Goal: Information Seeking & Learning: Check status

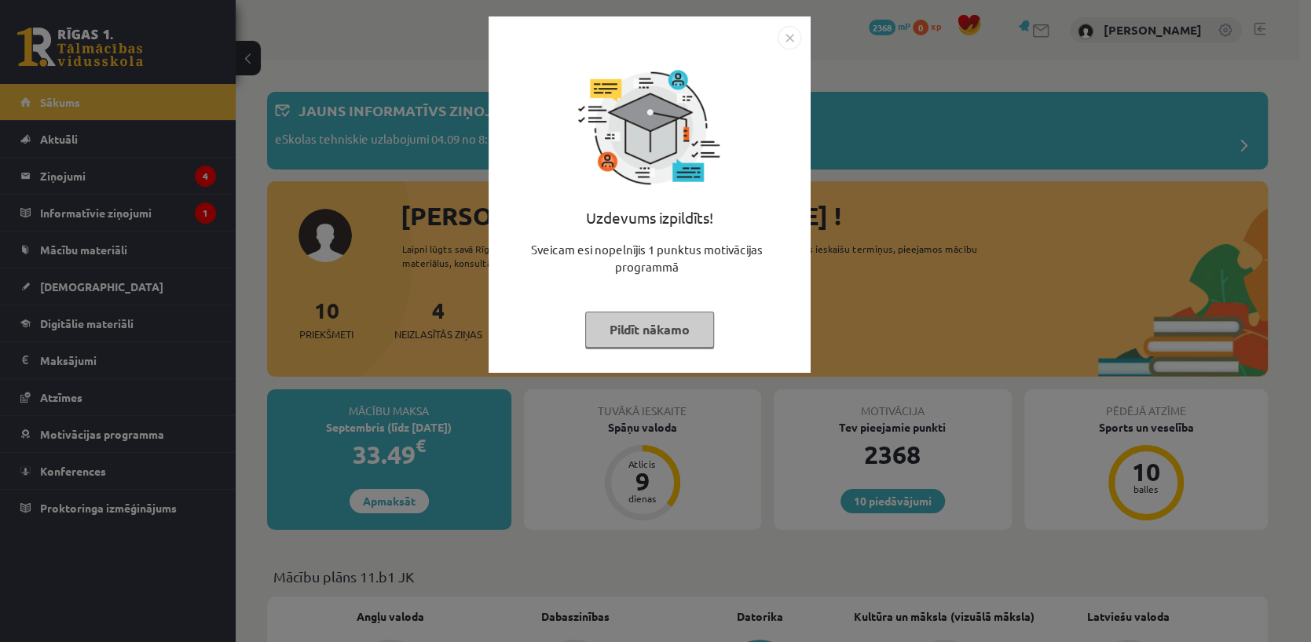
click at [790, 39] on img "Close" at bounding box center [790, 38] width 24 height 24
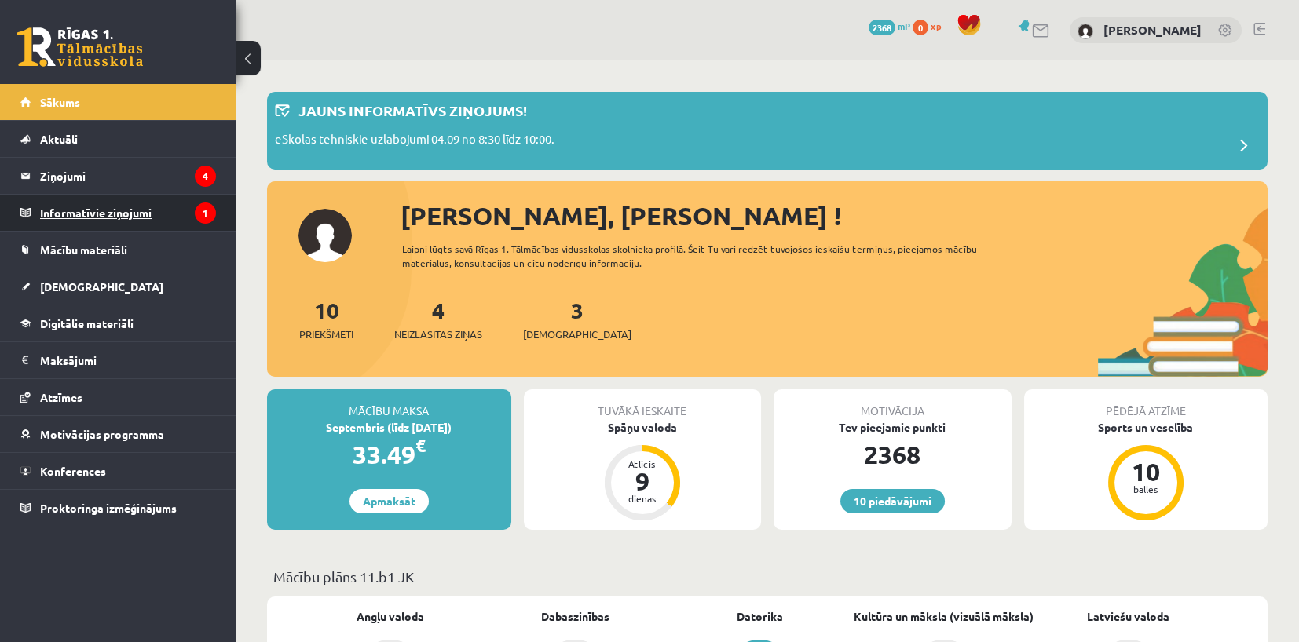
click at [162, 209] on legend "Informatīvie ziņojumi 1" at bounding box center [128, 213] width 176 height 36
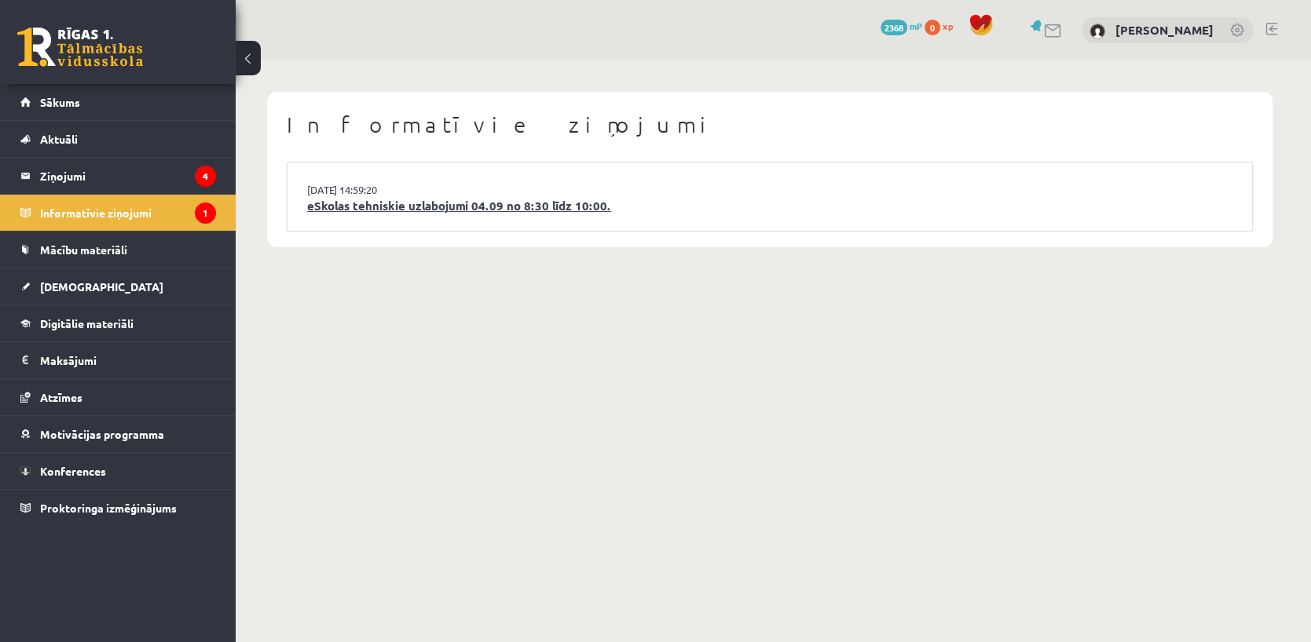
click at [609, 214] on link "eSkolas tehniskie uzlabojumi 04.09 no 8:30 līdz 10:00." at bounding box center [769, 206] width 925 height 18
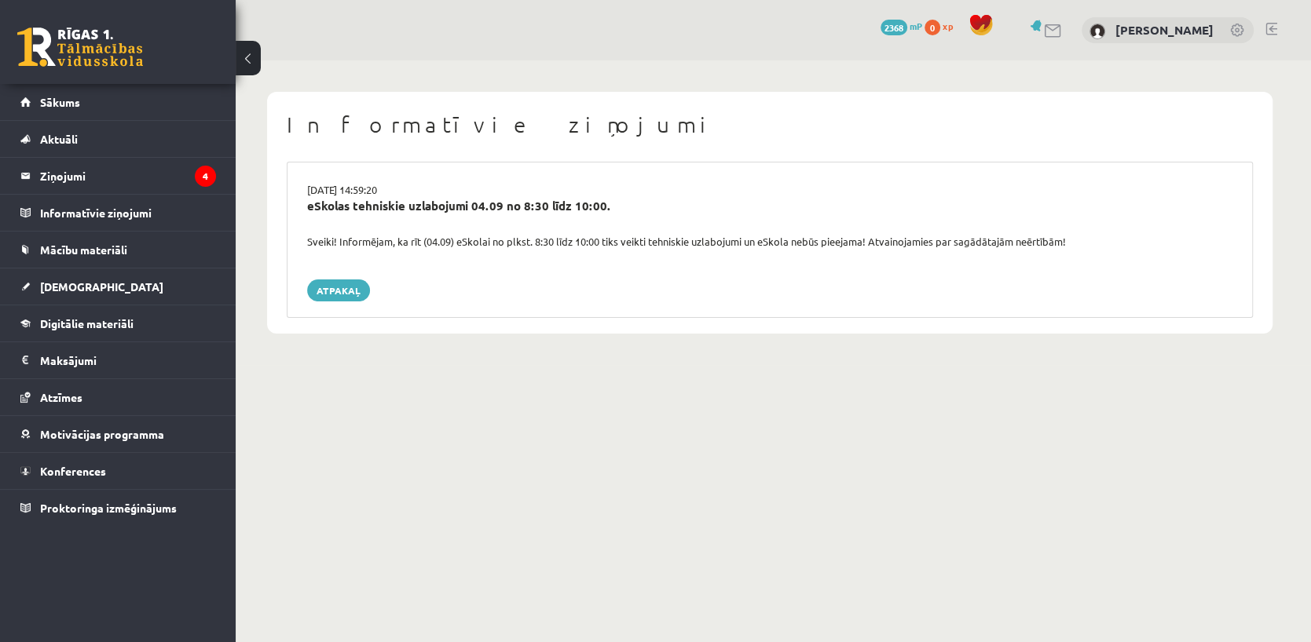
click at [174, 174] on legend "Ziņojumi 4" at bounding box center [128, 176] width 176 height 36
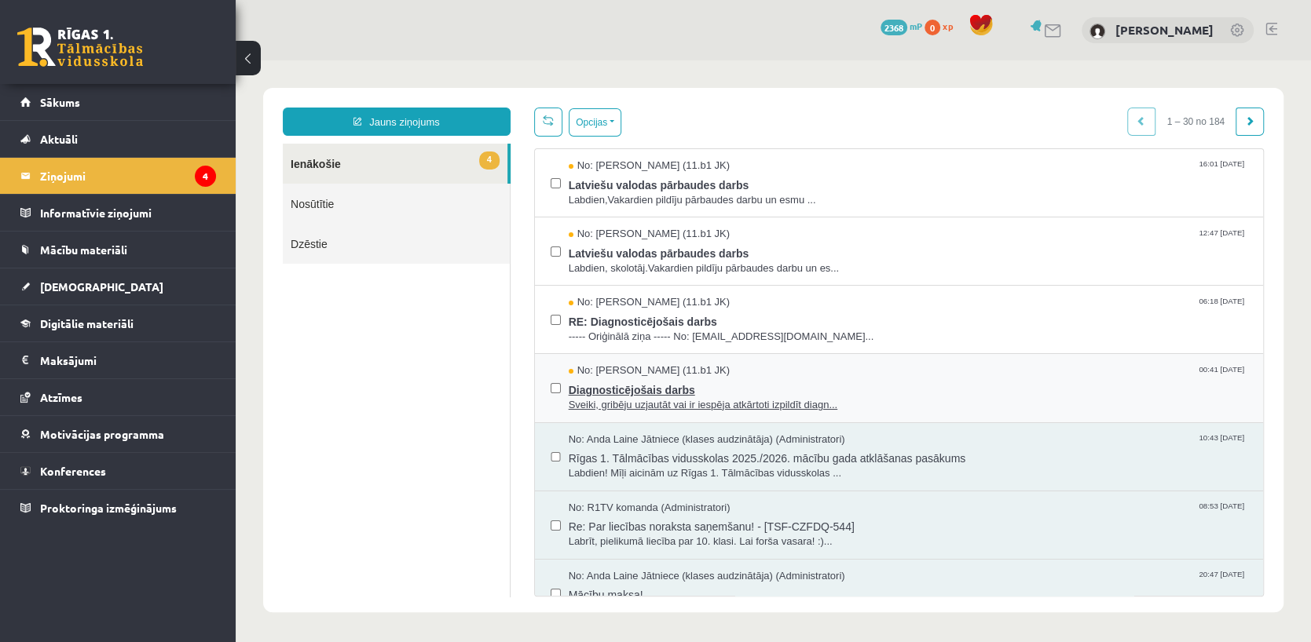
click at [649, 398] on span "Sveiki, gribēju uzjautāt vai ir iespēja atkārtoti izpildīt diagn..." at bounding box center [908, 405] width 679 height 15
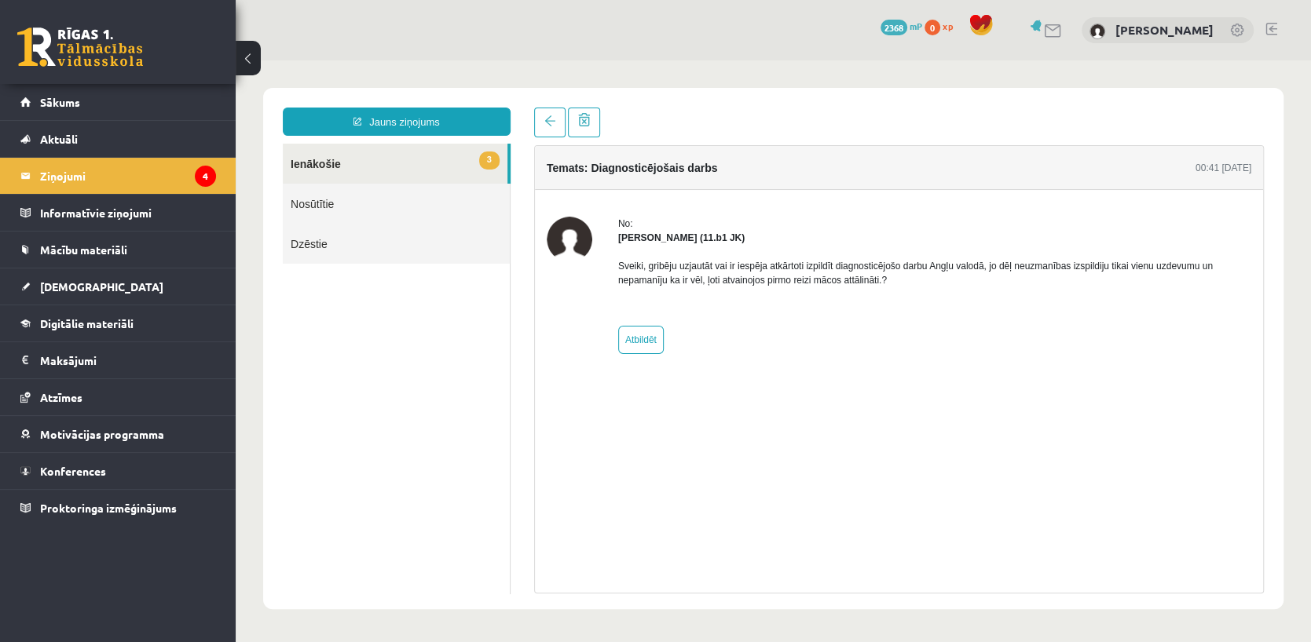
click at [368, 167] on link "3 Ienākošie" at bounding box center [395, 164] width 225 height 40
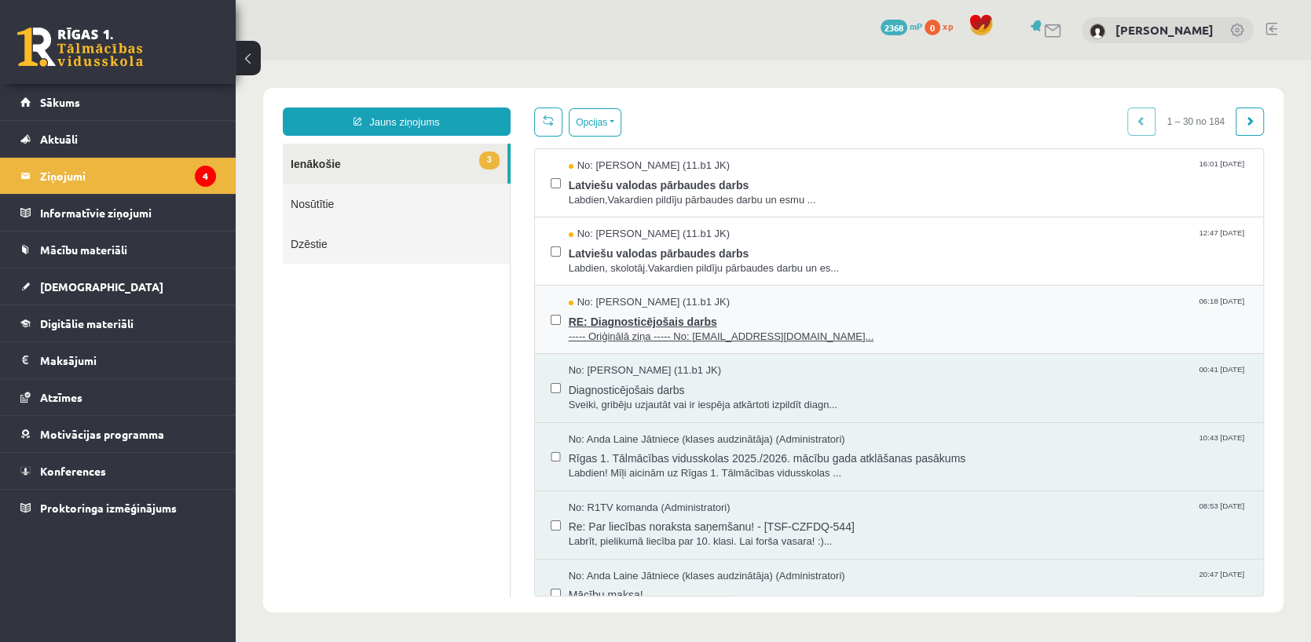
click at [723, 340] on span "----- Oriģinālā ziņa ----- No: [EMAIL_ADDRESS][DOMAIN_NAME]..." at bounding box center [908, 337] width 679 height 15
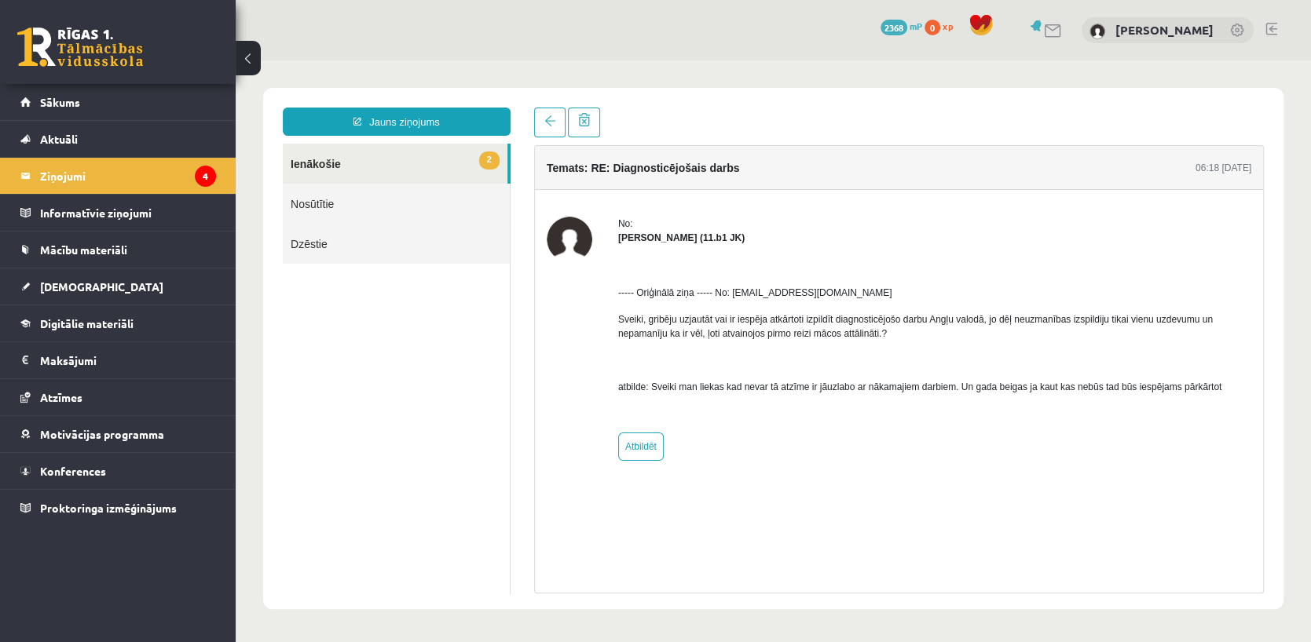
click at [350, 172] on link "2 Ienākošie" at bounding box center [395, 164] width 225 height 40
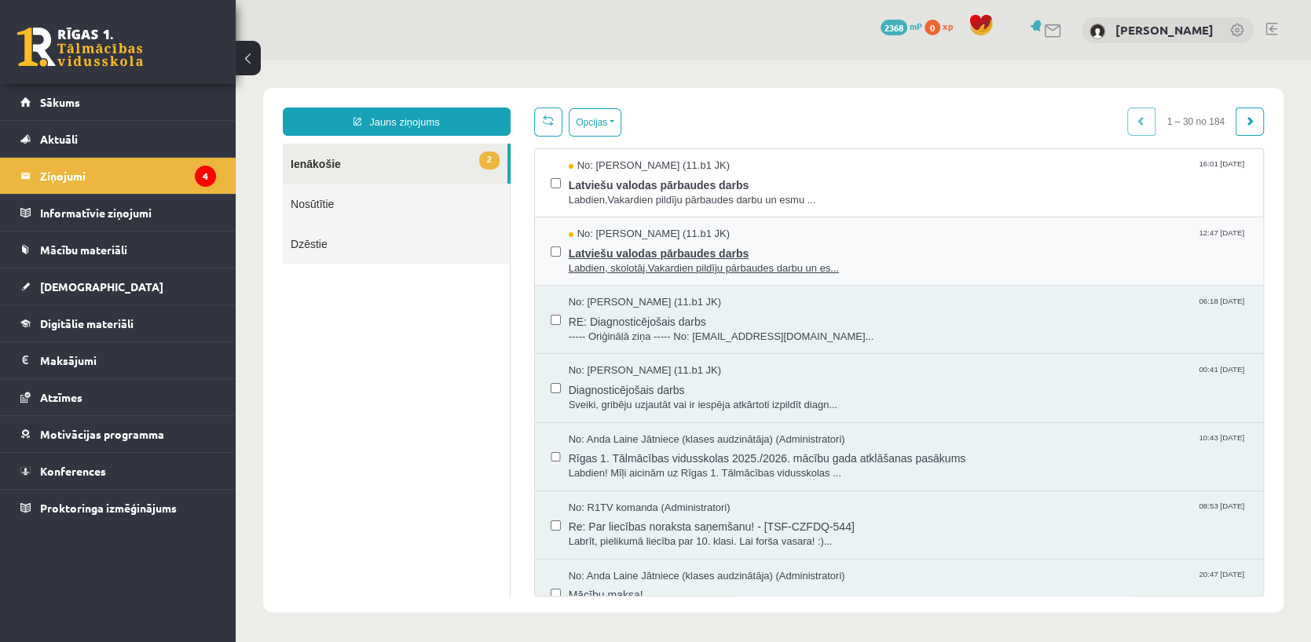
click at [826, 269] on span "Labdien, skolotāj.Vakardien pildīju pārbaudes darbu un es..." at bounding box center [908, 269] width 679 height 15
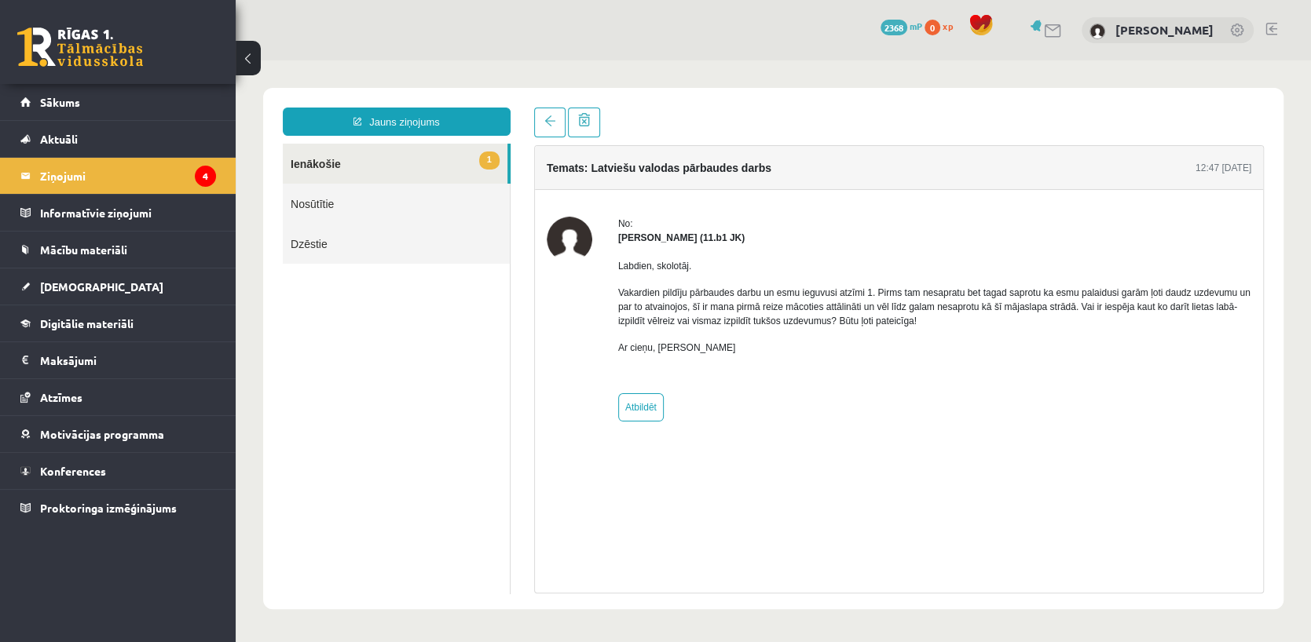
click at [411, 161] on link "1 Ienākošie" at bounding box center [395, 164] width 225 height 40
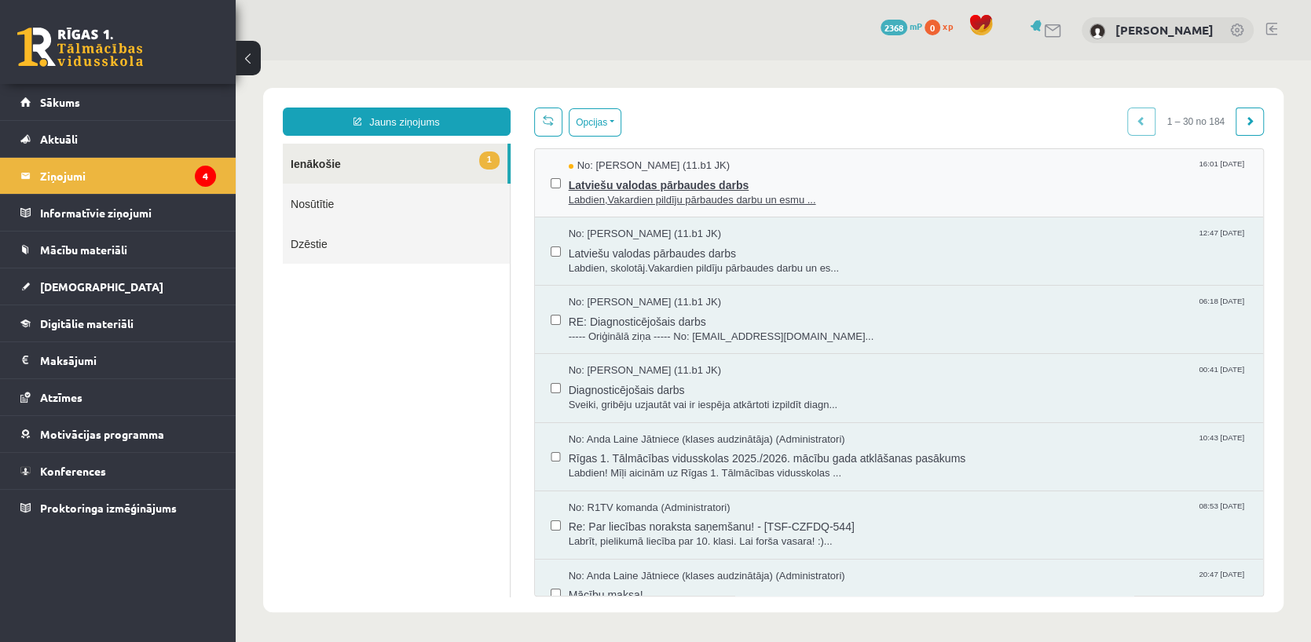
click at [727, 200] on span "Labdien,Vakardien pildīju pārbaudes darbu un esmu ..." at bounding box center [908, 200] width 679 height 15
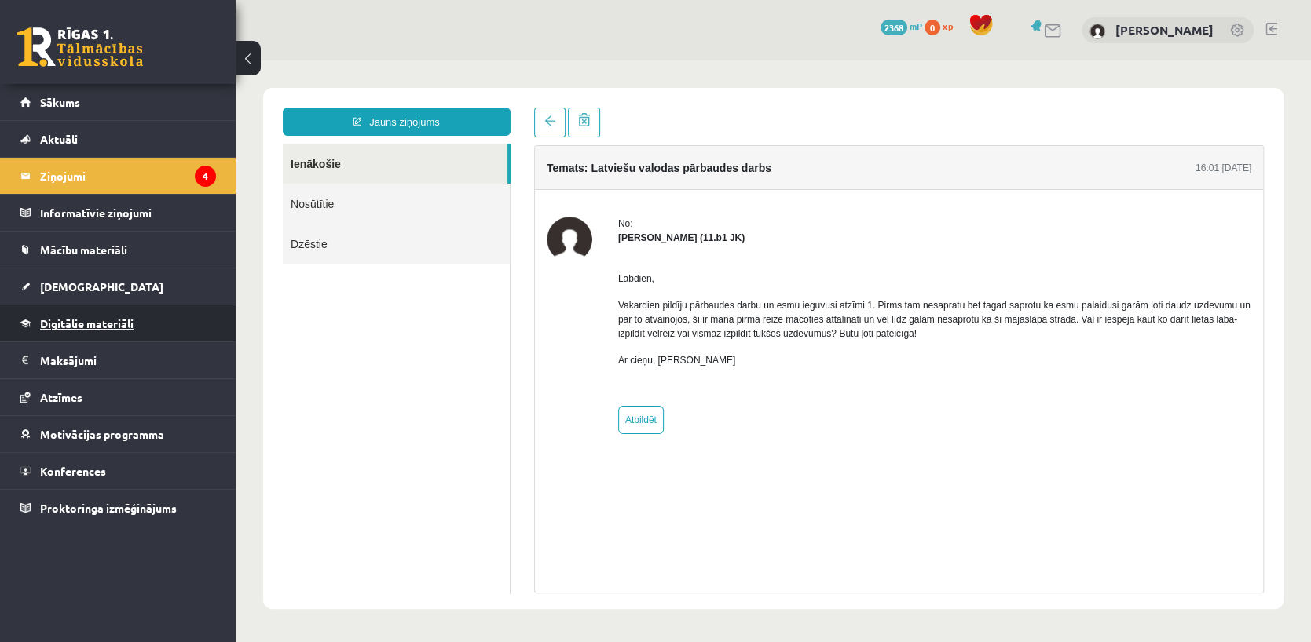
click at [86, 329] on link "Digitālie materiāli" at bounding box center [118, 324] width 196 height 36
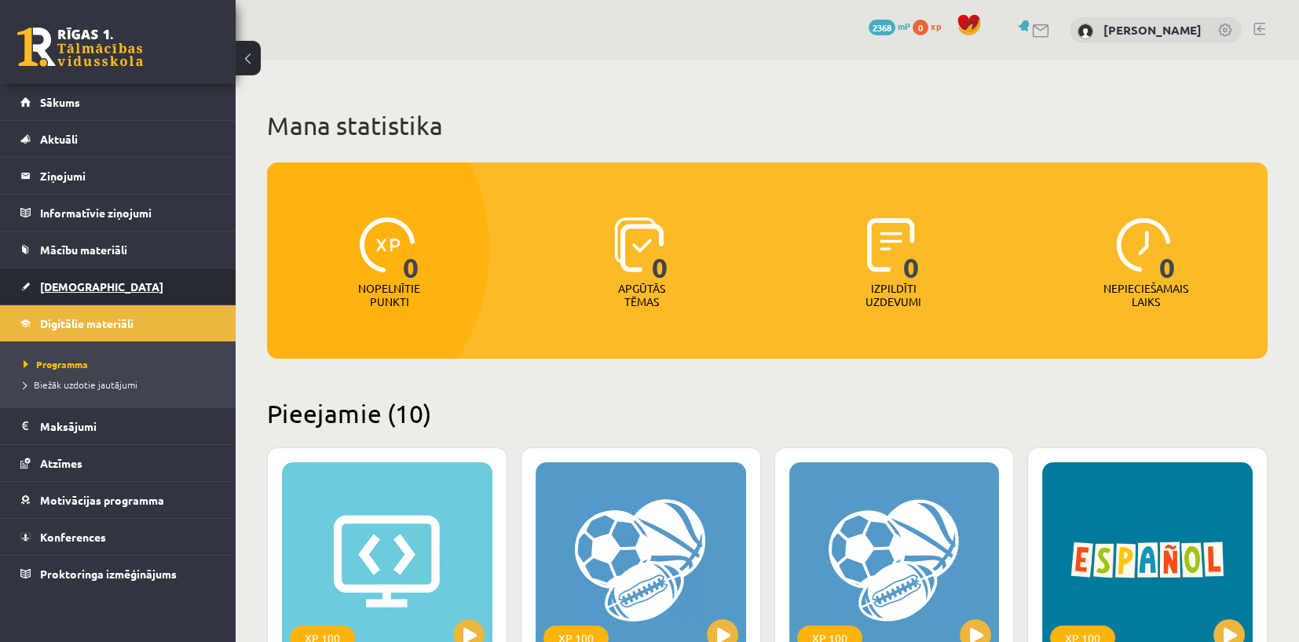
click at [52, 283] on span "[DEMOGRAPHIC_DATA]" at bounding box center [101, 287] width 123 height 14
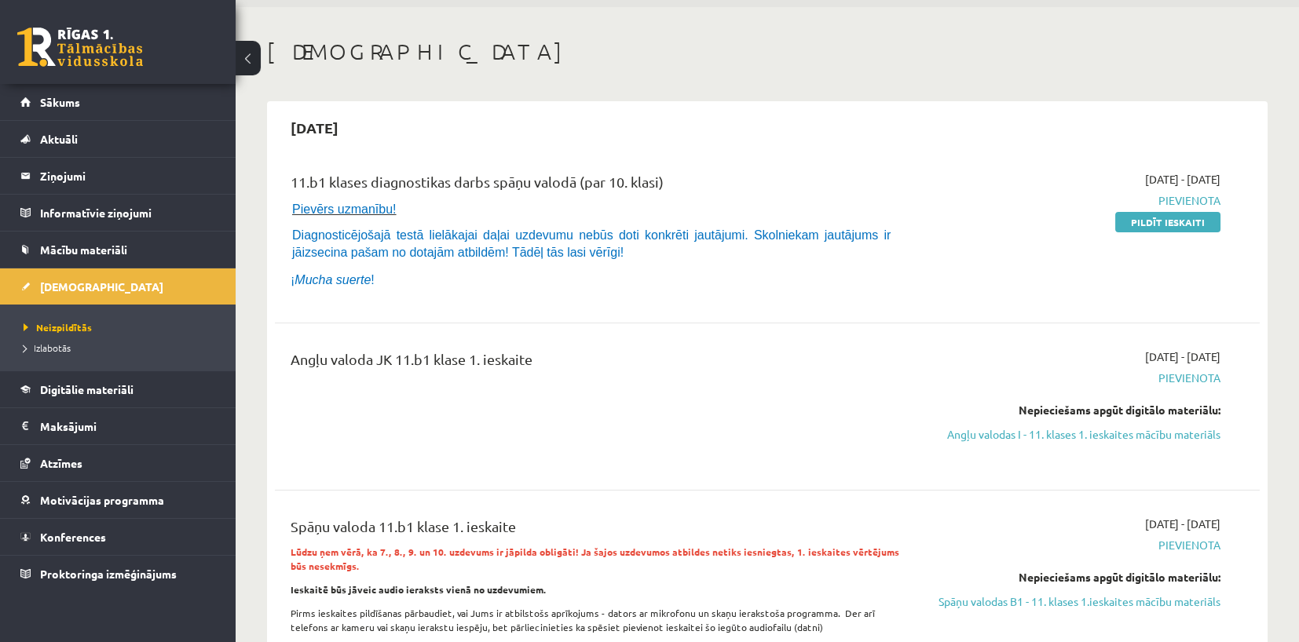
scroll to position [79, 0]
